Goal: Transaction & Acquisition: Obtain resource

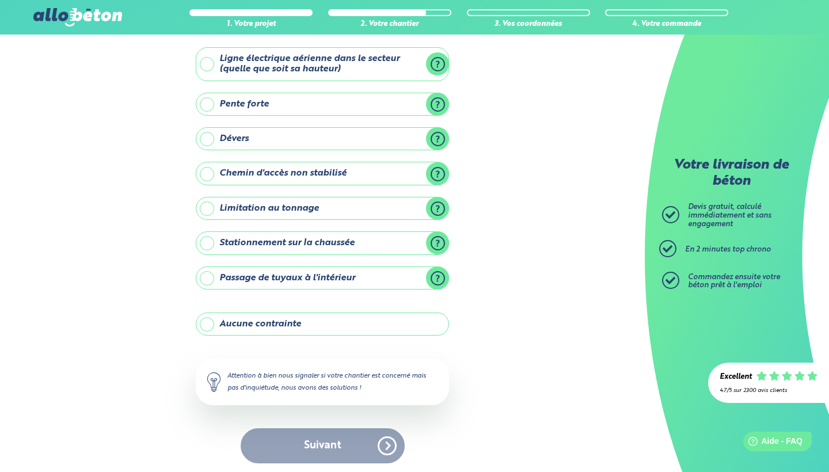
click at [438, 141] on label "Dévers" at bounding box center [322, 138] width 253 height 23
click at [0, 0] on input "Dévers" at bounding box center [0, 0] width 0 height 0
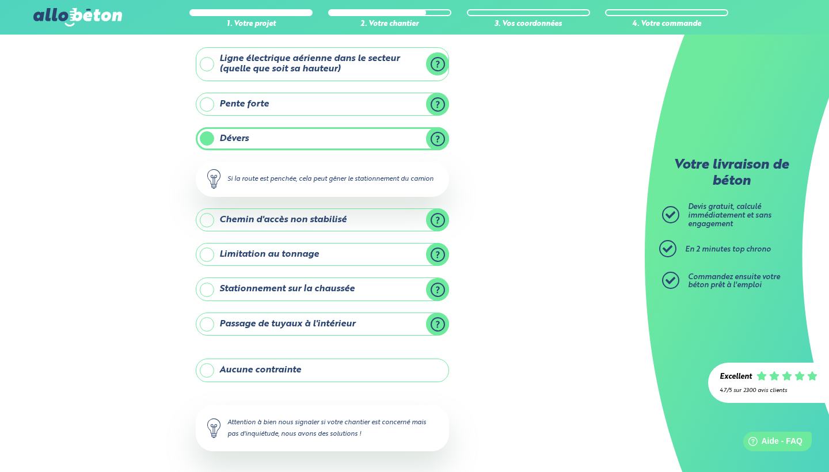
click at [504, 223] on div "1. Votre projet 2. Votre chantier 3. Vos coordonnées 4. Votre commande Y-a t-il…" at bounding box center [322, 248] width 645 height 545
click at [437, 145] on label "Dévers" at bounding box center [322, 138] width 253 height 23
click at [0, 0] on input "Dévers" at bounding box center [0, 0] width 0 height 0
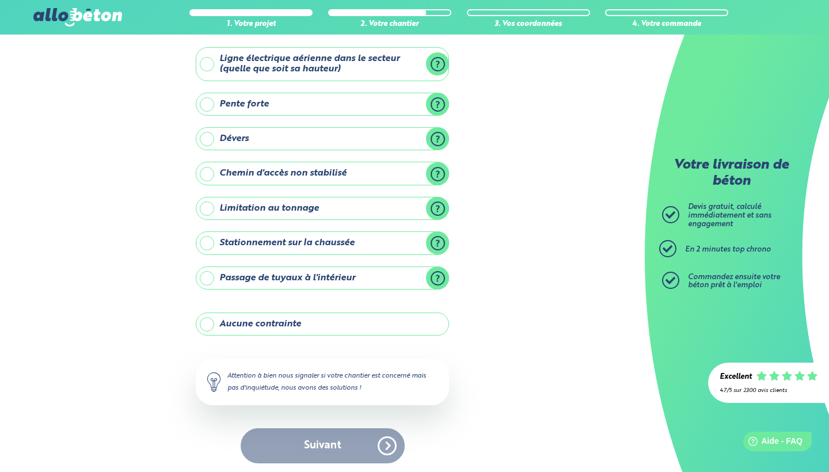
click at [206, 135] on label "Dévers" at bounding box center [322, 138] width 253 height 23
click at [0, 0] on input "Dévers" at bounding box center [0, 0] width 0 height 0
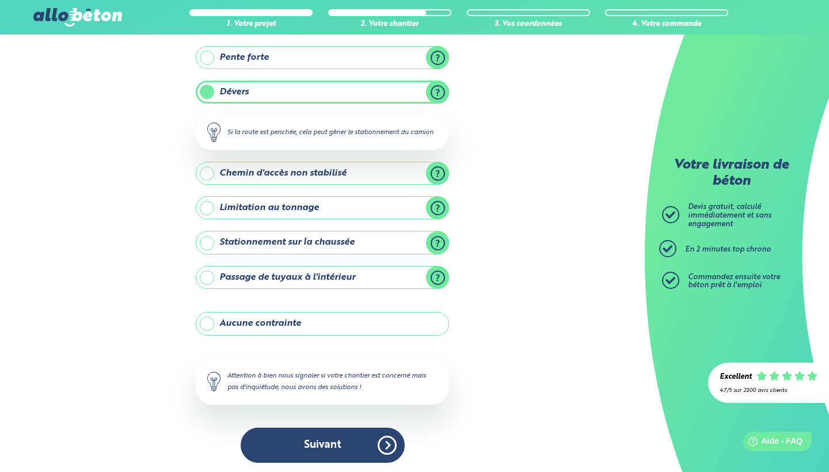
scroll to position [105, 0]
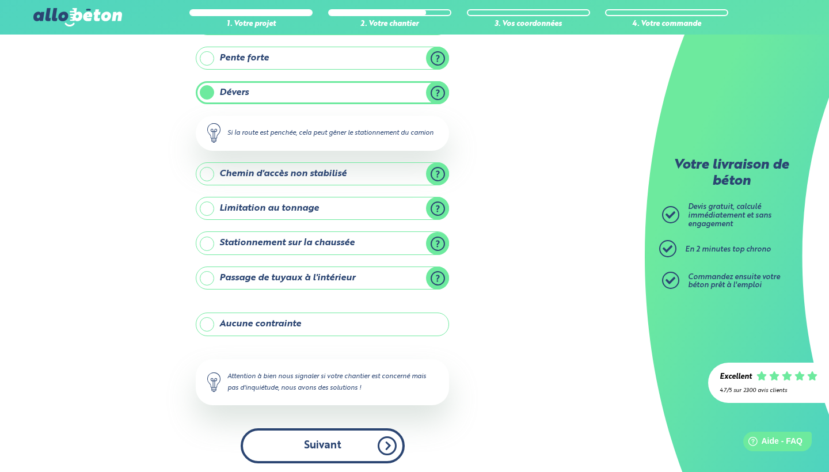
click at [310, 441] on button "Suivant" at bounding box center [323, 446] width 164 height 35
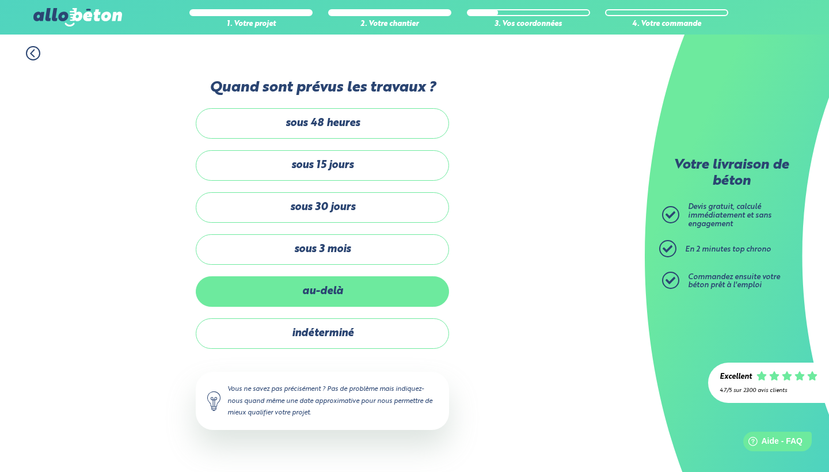
click at [329, 285] on label "au-delà" at bounding box center [322, 291] width 253 height 31
click at [0, 0] on input "au-delà" at bounding box center [0, 0] width 0 height 0
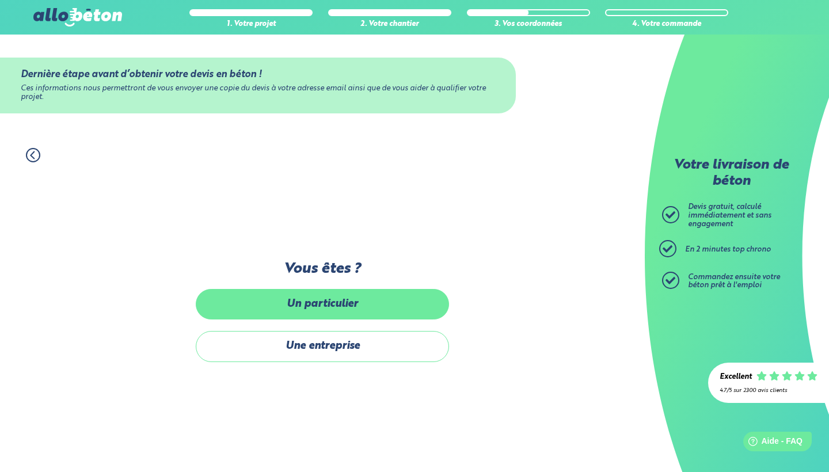
click at [331, 301] on label "Un particulier" at bounding box center [322, 304] width 253 height 31
click at [0, 0] on input "Un particulier" at bounding box center [0, 0] width 0 height 0
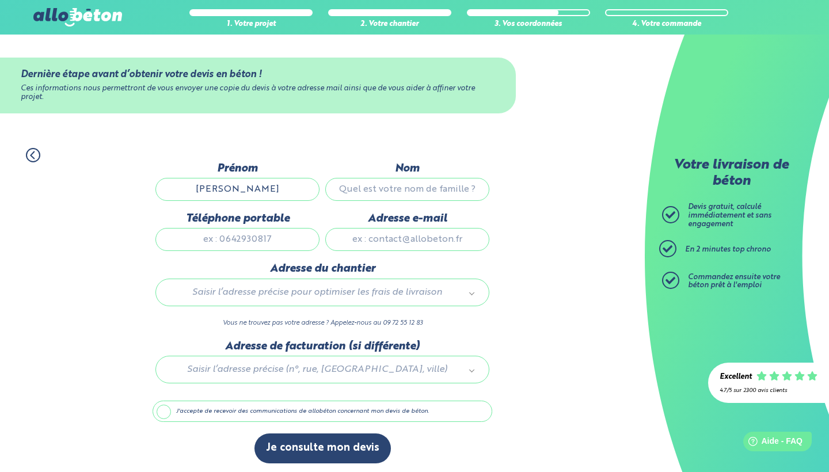
type input "[PERSON_NAME]"
type input "eggenspieler"
type input "0671637843"
type input "[EMAIL_ADDRESS][DOMAIN_NAME]"
click at [330, 306] on div "Saisir l’adresse précise pour optimiser les frais de livraison" at bounding box center [323, 293] width 334 height 28
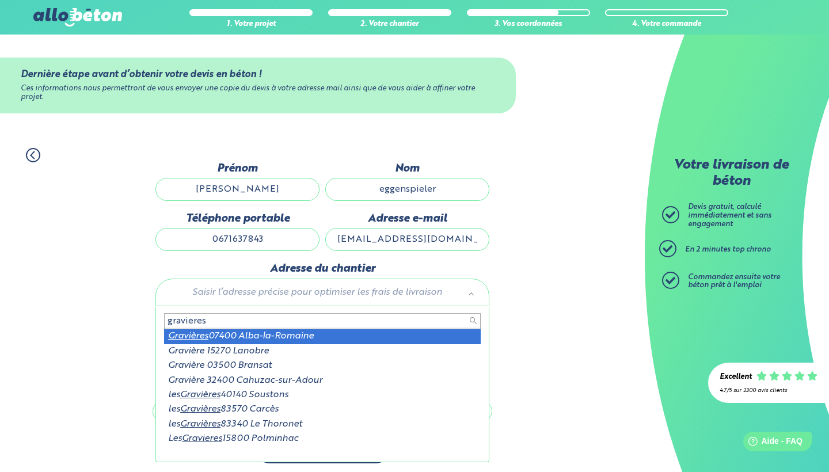
type input "gravieres"
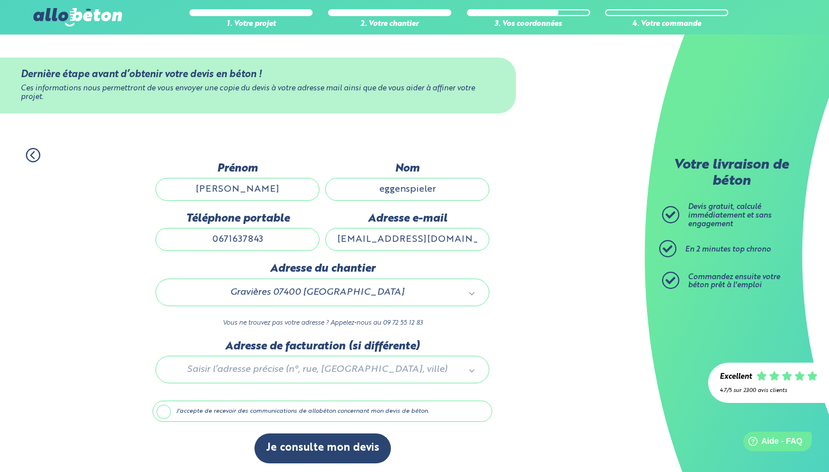
click at [332, 376] on div at bounding box center [323, 367] width 340 height 55
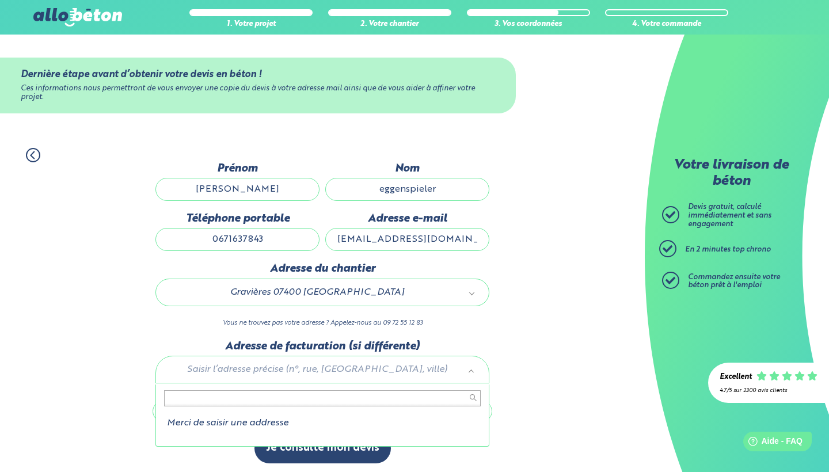
click at [328, 396] on input "text" at bounding box center [322, 399] width 317 height 16
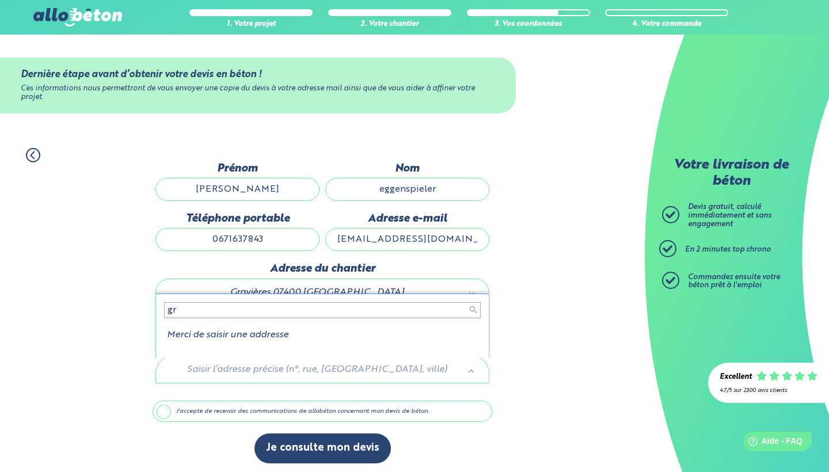
type input "g"
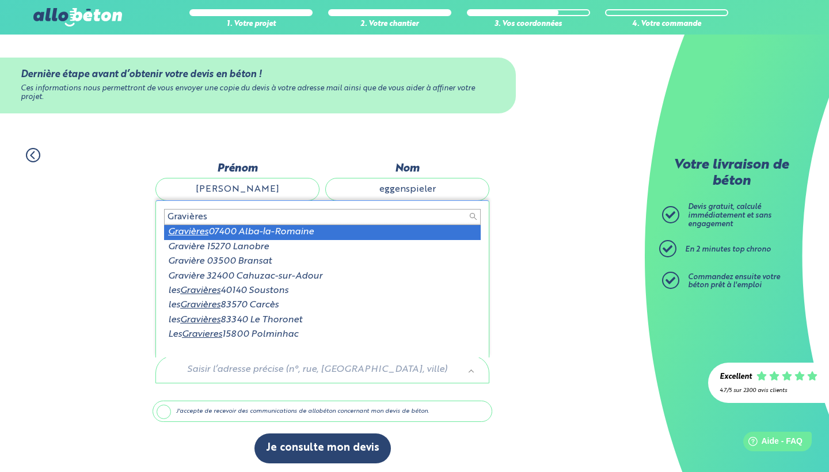
type input "Gravières"
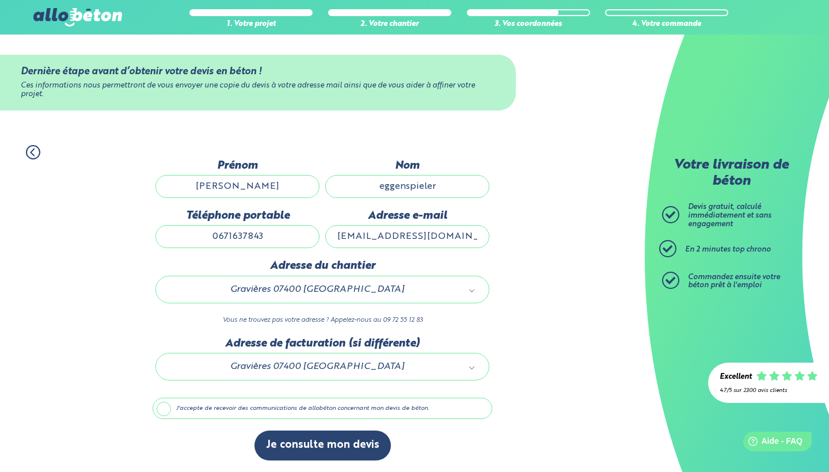
scroll to position [6, 0]
click at [302, 452] on button "Je consulte mon devis" at bounding box center [323, 445] width 137 height 29
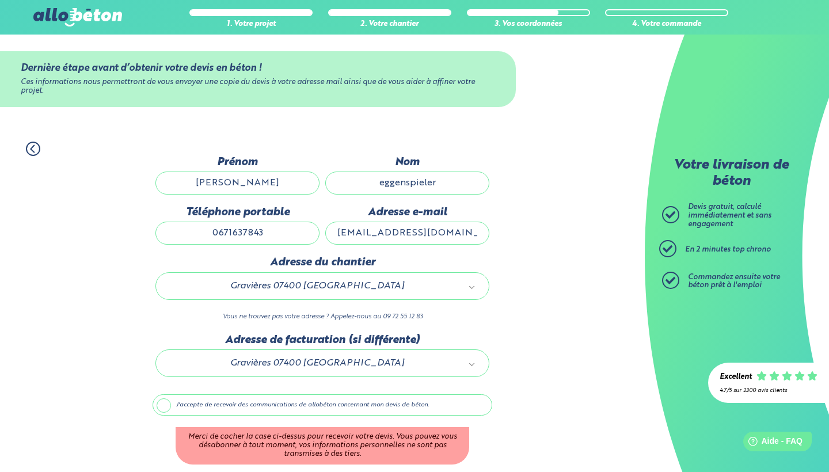
click at [158, 411] on label "J'accepte de recevoir des communications de allobéton concernant mon devis de b…" at bounding box center [323, 406] width 340 height 22
click at [0, 0] on input "J'accepte de recevoir des communications de allobéton concernant mon devis de b…" at bounding box center [0, 0] width 0 height 0
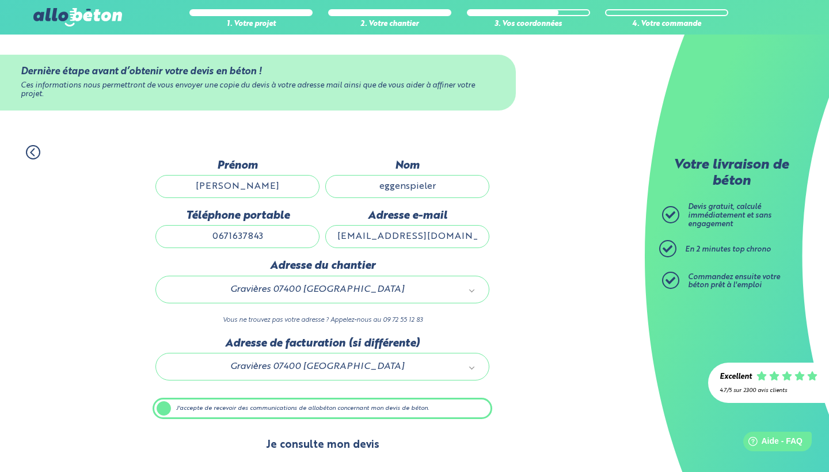
click at [340, 448] on button "Je consulte mon devis" at bounding box center [323, 445] width 137 height 29
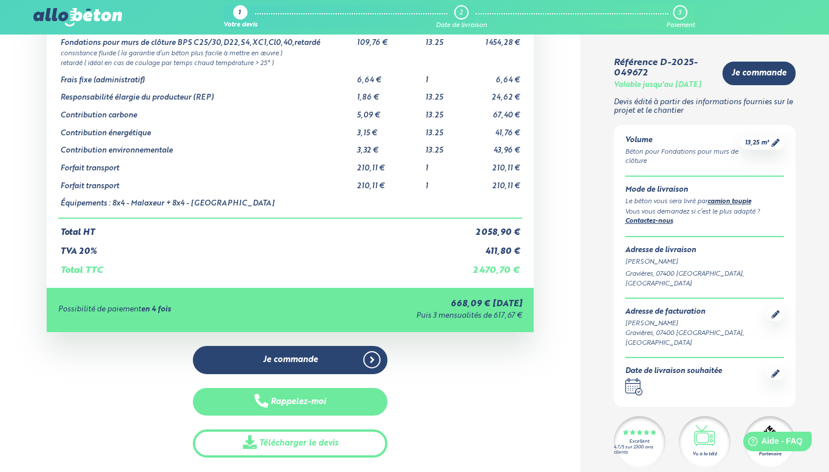
scroll to position [112, 0]
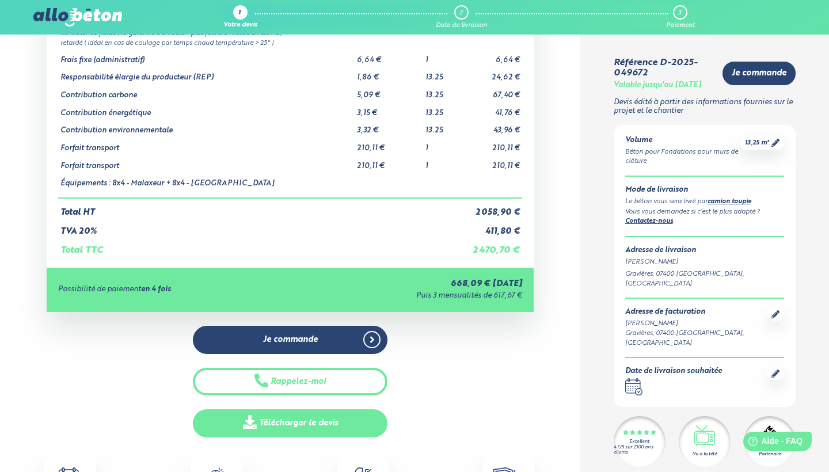
click at [312, 414] on link "Télécharger le devis" at bounding box center [290, 424] width 195 height 28
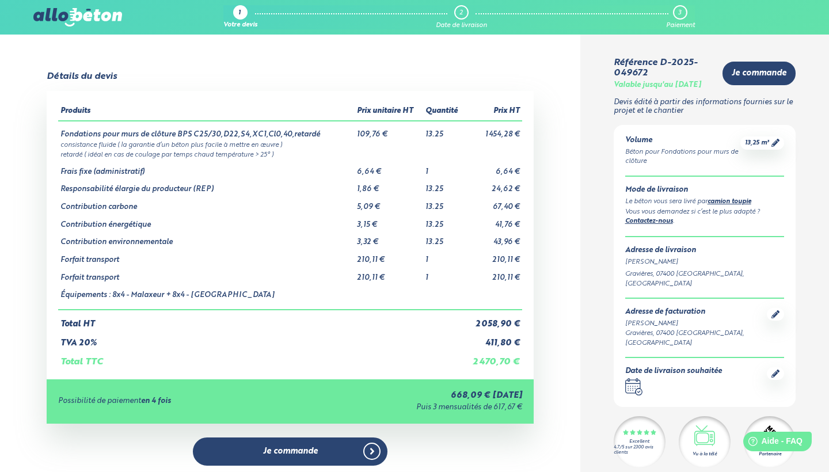
scroll to position [0, 0]
